Goal: Task Accomplishment & Management: Manage account settings

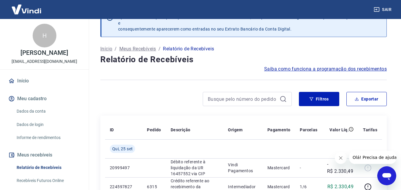
scroll to position [59, 0]
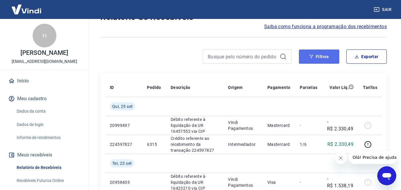
click at [313, 61] on button "Filtros" at bounding box center [319, 57] width 40 height 14
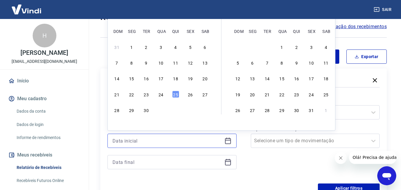
click at [122, 139] on input at bounding box center [168, 141] width 110 height 9
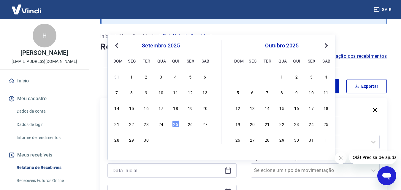
click at [115, 45] on button "Previous Month" at bounding box center [116, 45] width 7 height 7
click at [146, 76] on div "1" at bounding box center [146, 76] width 7 height 7
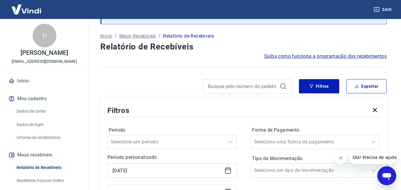
type input "01/07/2025"
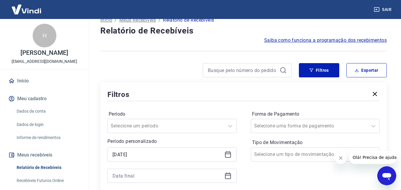
scroll to position [89, 0]
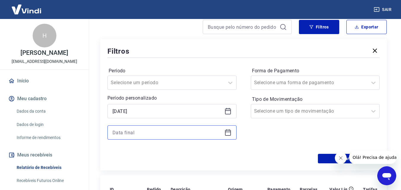
click at [141, 132] on input at bounding box center [168, 132] width 110 height 9
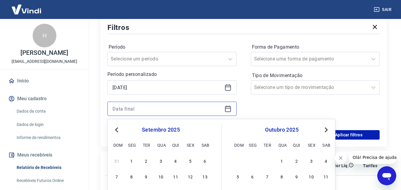
scroll to position [119, 0]
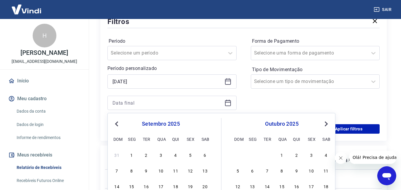
click at [117, 124] on span "Previous Month" at bounding box center [117, 124] width 0 height 7
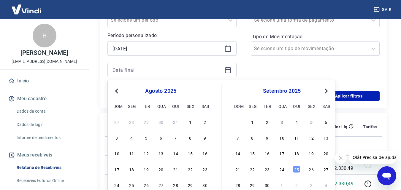
scroll to position [178, 0]
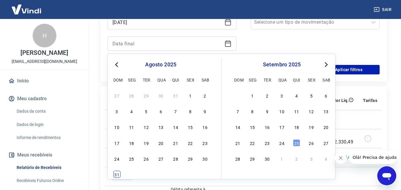
click at [116, 173] on div "31" at bounding box center [116, 174] width 7 height 7
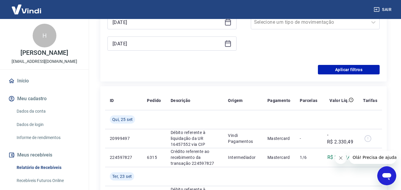
type input "31/08/2025"
click at [338, 70] on button "Aplicar filtros" at bounding box center [349, 70] width 62 height 10
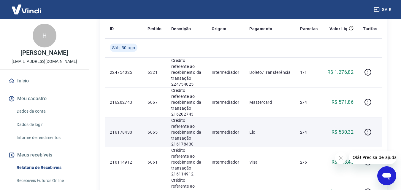
scroll to position [30, 0]
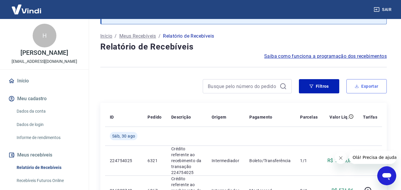
click at [368, 84] on button "Exportar" at bounding box center [367, 86] width 40 height 14
type input "01/07/2025"
type input "31/08/2025"
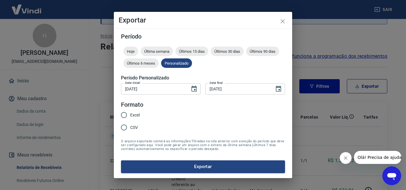
click at [129, 115] on input "Excel" at bounding box center [124, 115] width 12 height 12
radio input "true"
click at [190, 159] on form "Período Hoje Última semana Últimos 15 dias Últimos 30 dias Últimos 90 dias Últi…" at bounding box center [203, 104] width 164 height 140
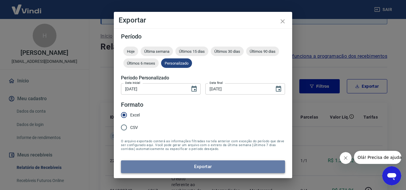
click at [192, 165] on button "Exportar" at bounding box center [203, 167] width 164 height 12
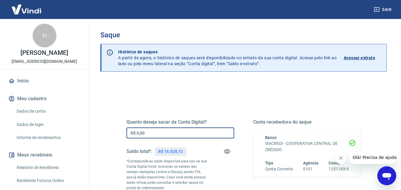
drag, startPoint x: 147, startPoint y: 137, endPoint x: 137, endPoint y: 133, distance: 11.3
click at [137, 133] on input "R$ 0,00" at bounding box center [181, 133] width 108 height 11
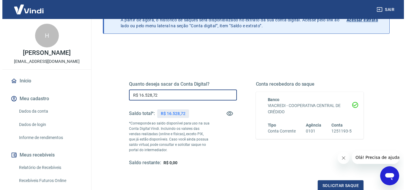
scroll to position [109, 0]
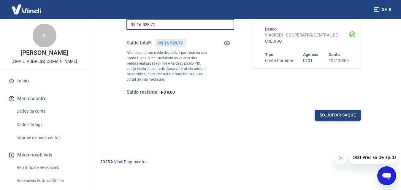
type input "R$ 16.528,72"
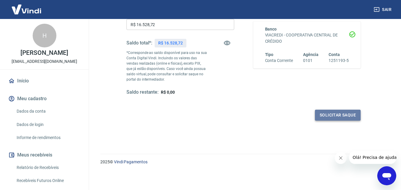
click at [343, 117] on button "Solicitar saque" at bounding box center [338, 115] width 46 height 11
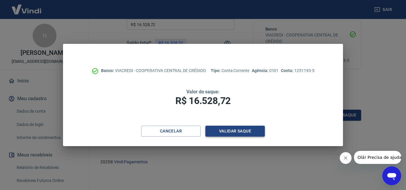
click at [231, 136] on button "Validar saque" at bounding box center [234, 131] width 59 height 11
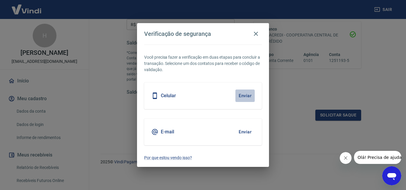
click at [246, 94] on button "Enviar" at bounding box center [244, 96] width 19 height 12
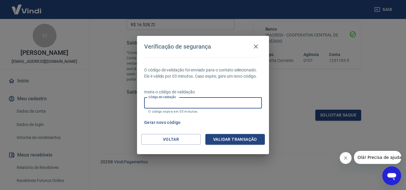
drag, startPoint x: 167, startPoint y: 105, endPoint x: 168, endPoint y: 102, distance: 3.6
click at [167, 105] on input "Código de validação" at bounding box center [203, 103] width 118 height 11
type input "405608"
click at [230, 141] on button "Validar transação" at bounding box center [234, 139] width 59 height 11
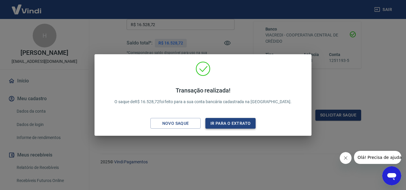
click at [236, 121] on button "Ir para o extrato" at bounding box center [230, 123] width 50 height 11
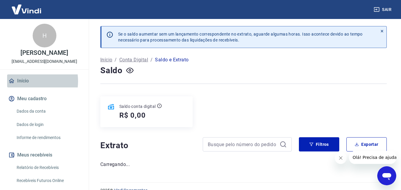
click at [26, 81] on link "Início" at bounding box center [44, 81] width 75 height 13
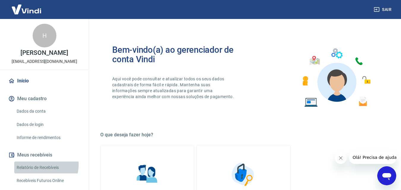
click at [38, 165] on link "Relatório de Recebíveis" at bounding box center [47, 168] width 67 height 12
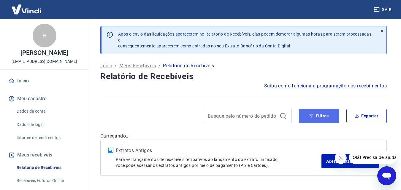
click at [324, 115] on button "Filtros" at bounding box center [319, 116] width 40 height 14
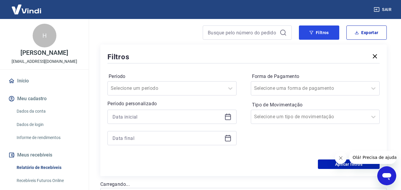
scroll to position [89, 0]
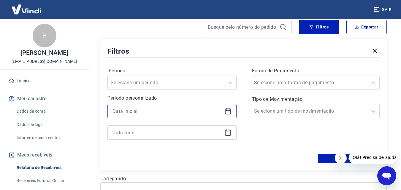
click at [126, 116] on input at bounding box center [168, 111] width 110 height 9
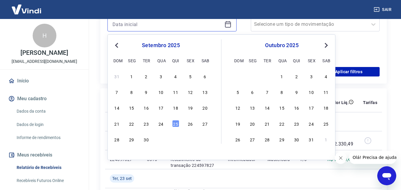
scroll to position [178, 0]
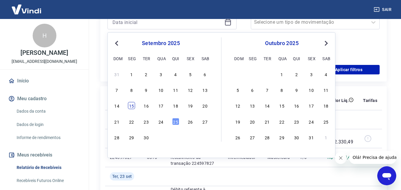
click at [130, 105] on div "15" at bounding box center [131, 105] width 7 height 7
type input "[DATE]"
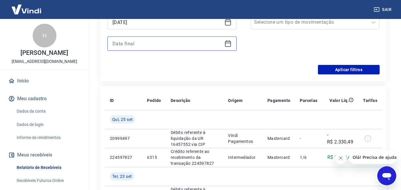
click at [158, 46] on input at bounding box center [168, 43] width 110 height 9
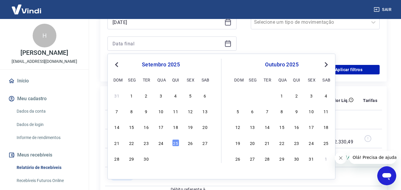
click at [174, 141] on div "25" at bounding box center [175, 143] width 7 height 7
type input "[DATE]"
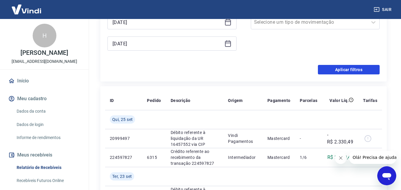
drag, startPoint x: 348, startPoint y: 69, endPoint x: 347, endPoint y: 59, distance: 10.2
click at [348, 69] on button "Aplicar filtros" at bounding box center [349, 70] width 62 height 10
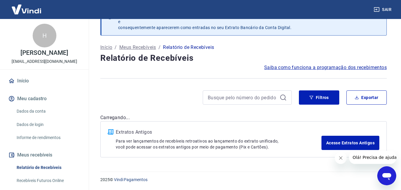
scroll to position [18, 0]
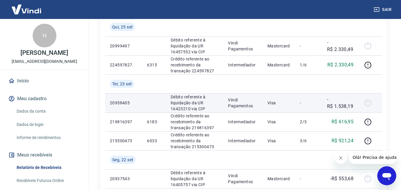
scroll to position [59, 0]
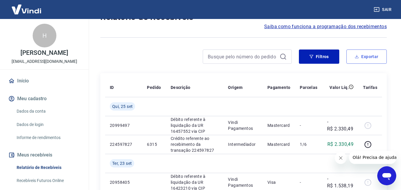
click at [370, 57] on button "Exportar" at bounding box center [367, 57] width 40 height 14
type input "[DATE]"
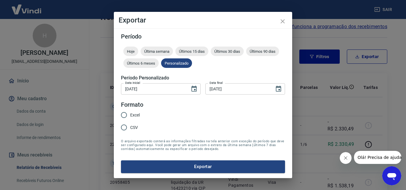
click at [135, 112] on span "Excel" at bounding box center [135, 115] width 10 height 6
click at [130, 112] on input "Excel" at bounding box center [124, 115] width 12 height 12
radio input "true"
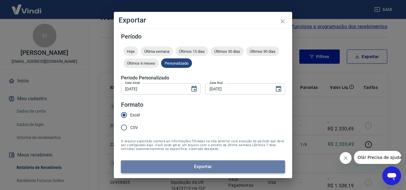
click at [188, 168] on button "Exportar" at bounding box center [203, 167] width 164 height 12
